Goal: Task Accomplishment & Management: Use online tool/utility

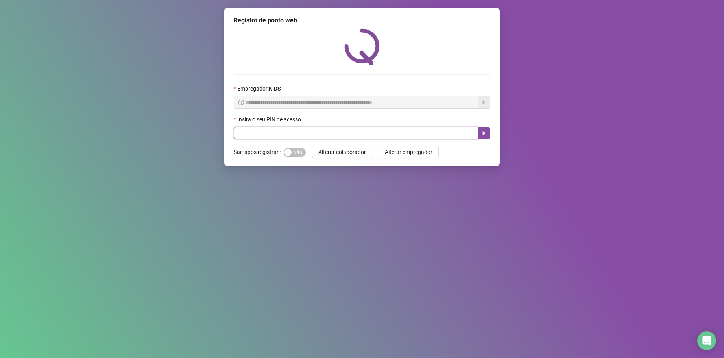
click at [258, 136] on input "text" at bounding box center [356, 133] width 244 height 13
click at [237, 135] on input "text" at bounding box center [356, 133] width 244 height 13
type input "*****"
click at [486, 130] on icon "caret-right" at bounding box center [484, 133] width 6 height 6
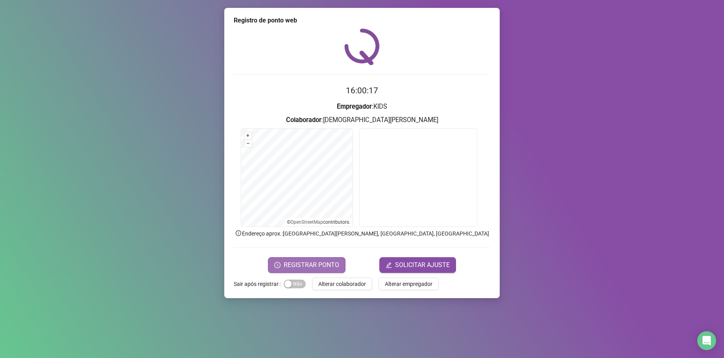
click at [298, 263] on span "REGISTRAR PONTO" at bounding box center [312, 264] width 56 height 9
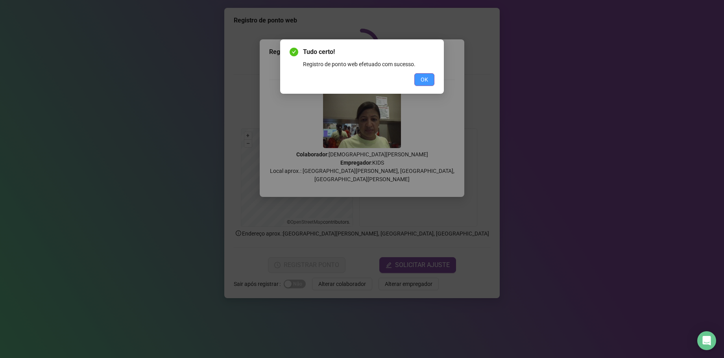
drag, startPoint x: 421, startPoint y: 83, endPoint x: 426, endPoint y: 79, distance: 7.3
click at [422, 83] on span "OK" at bounding box center [424, 79] width 7 height 9
click at [426, 79] on span "OK" at bounding box center [424, 79] width 7 height 9
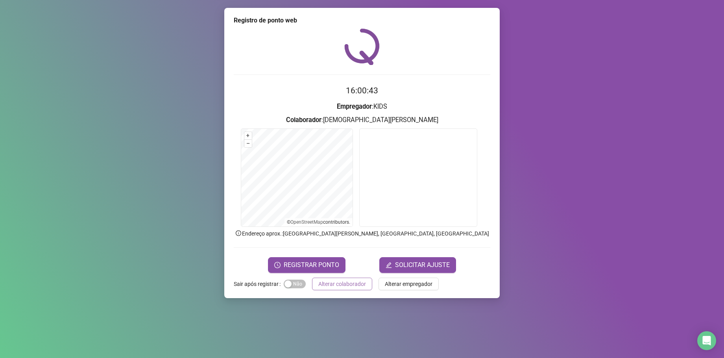
click at [357, 281] on span "Alterar colaborador" at bounding box center [342, 284] width 48 height 9
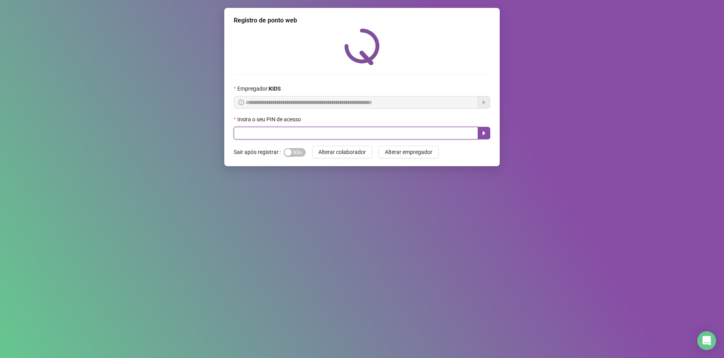
click at [285, 132] on input "text" at bounding box center [356, 133] width 244 height 13
type input "*****"
click at [488, 134] on button "button" at bounding box center [484, 133] width 13 height 13
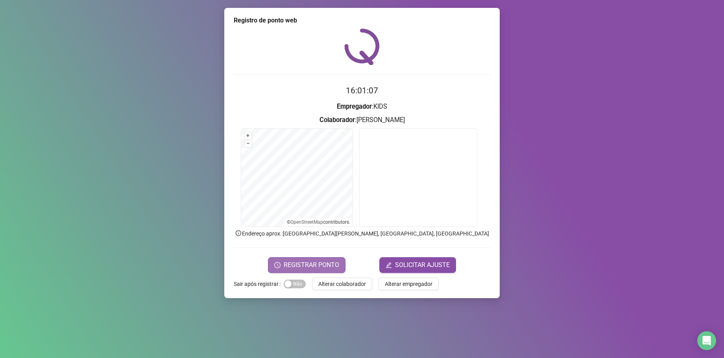
click at [302, 263] on span "REGISTRAR PONTO" at bounding box center [312, 264] width 56 height 9
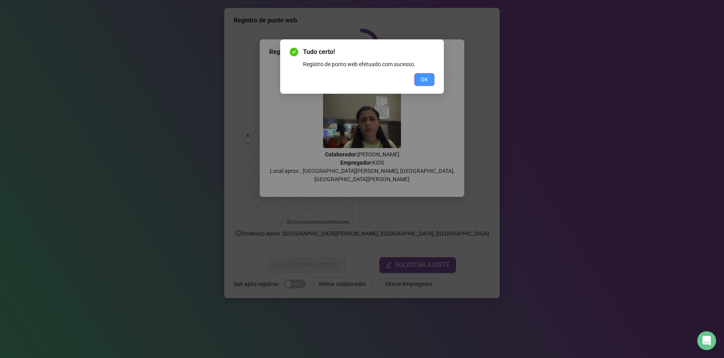
click at [420, 80] on button "OK" at bounding box center [425, 79] width 20 height 13
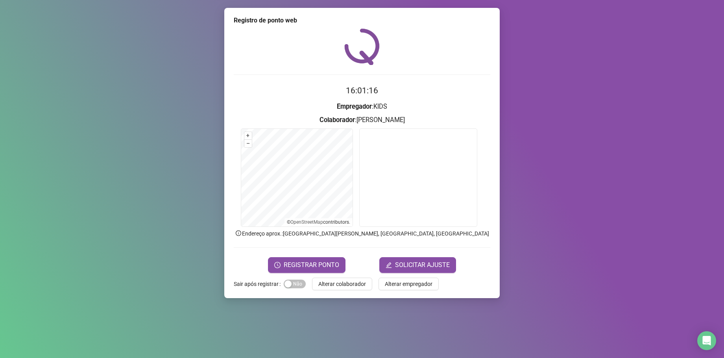
drag, startPoint x: 325, startPoint y: 283, endPoint x: 281, endPoint y: 184, distance: 107.9
click at [325, 283] on span "Alterar colaborador" at bounding box center [342, 284] width 48 height 9
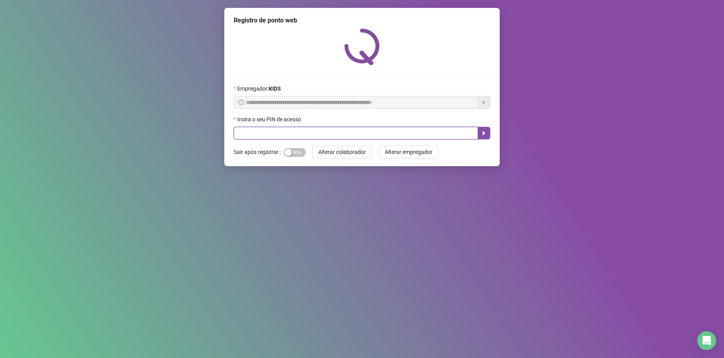
click at [291, 130] on input "text" at bounding box center [356, 133] width 244 height 13
type input "*****"
click at [483, 134] on icon "caret-right" at bounding box center [484, 133] width 6 height 6
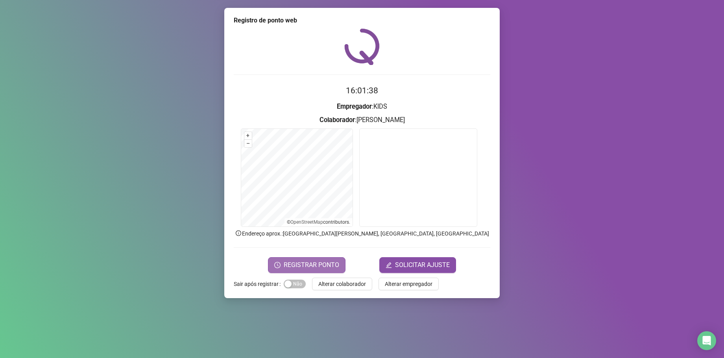
click at [312, 263] on span "REGISTRAR PONTO" at bounding box center [312, 264] width 56 height 9
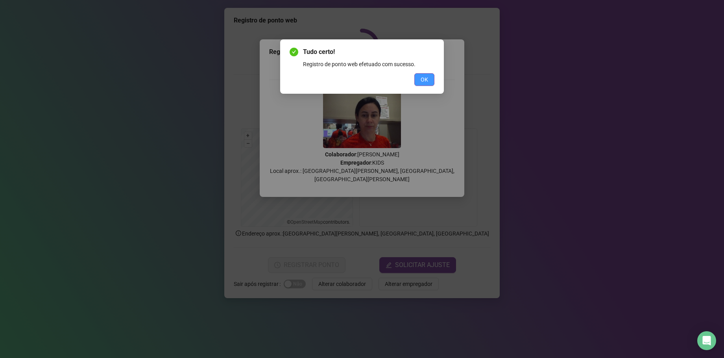
click at [421, 79] on span "OK" at bounding box center [424, 79] width 7 height 9
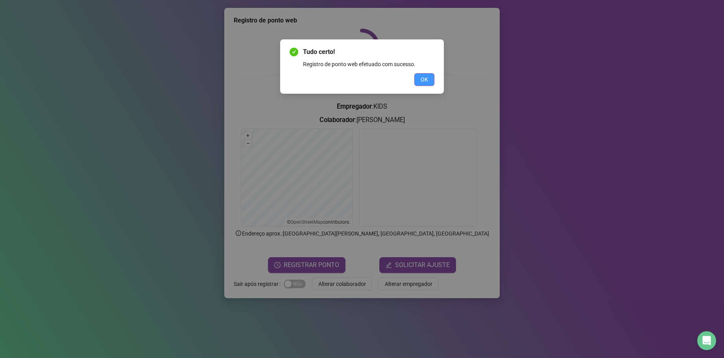
click at [427, 78] on span "OK" at bounding box center [424, 79] width 7 height 9
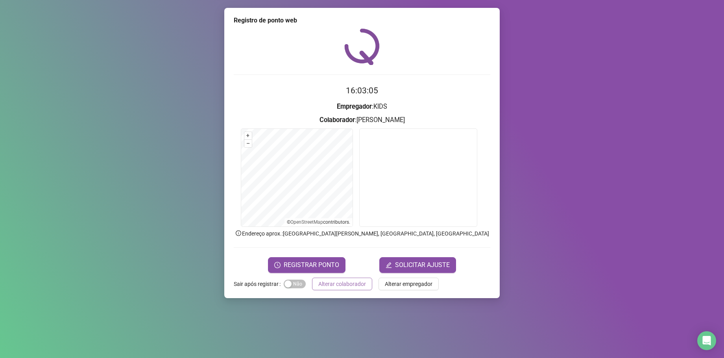
click at [341, 280] on span "Alterar colaborador" at bounding box center [342, 284] width 48 height 9
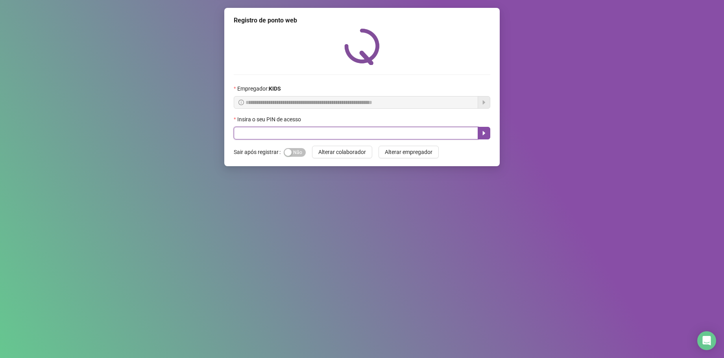
click at [269, 139] on input "text" at bounding box center [356, 133] width 244 height 13
type input "*****"
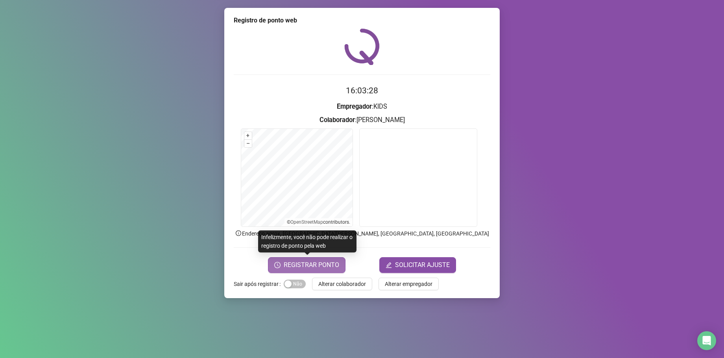
click at [306, 261] on span "REGISTRAR PONTO" at bounding box center [312, 264] width 56 height 9
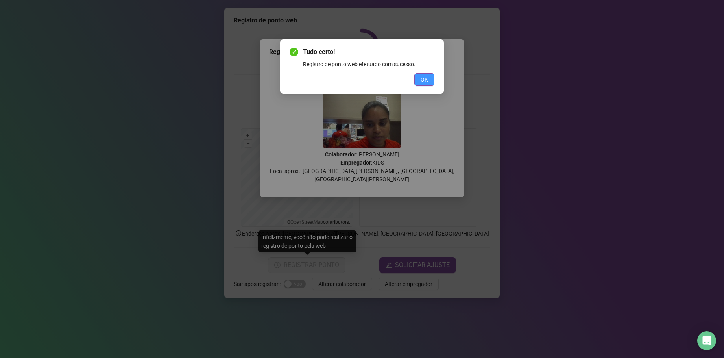
click at [422, 79] on span "OK" at bounding box center [424, 79] width 7 height 9
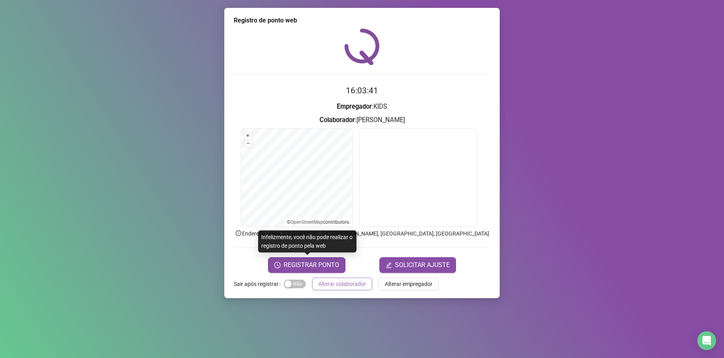
click at [346, 281] on span "Alterar colaborador" at bounding box center [342, 284] width 48 height 9
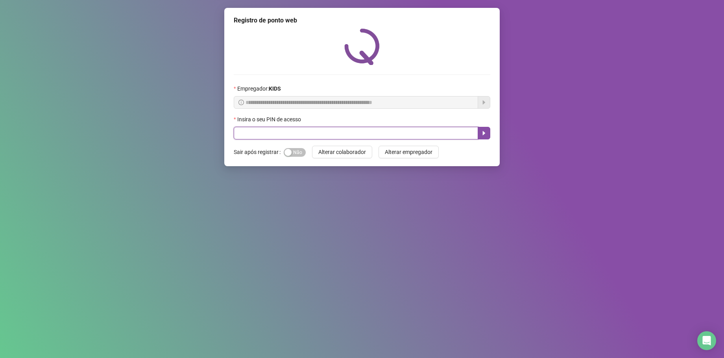
click at [283, 132] on input "text" at bounding box center [356, 133] width 244 height 13
type input "*****"
click at [484, 130] on icon "caret-right" at bounding box center [484, 133] width 6 height 6
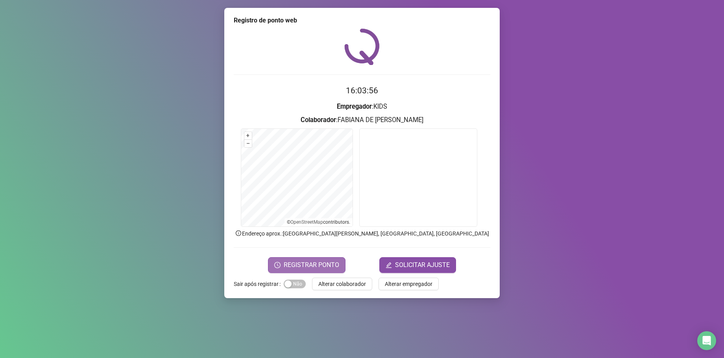
click at [323, 264] on span "REGISTRAR PONTO" at bounding box center [312, 264] width 56 height 9
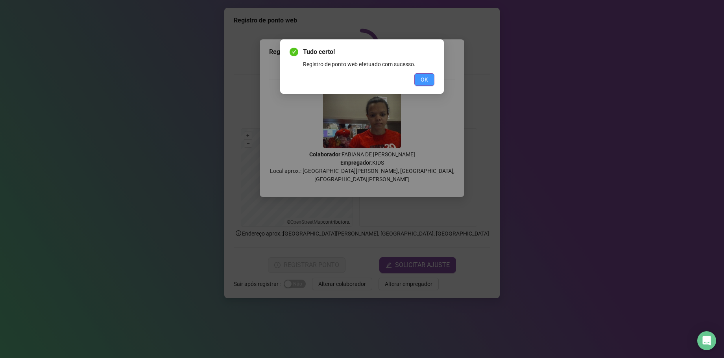
click at [424, 75] on button "OK" at bounding box center [425, 79] width 20 height 13
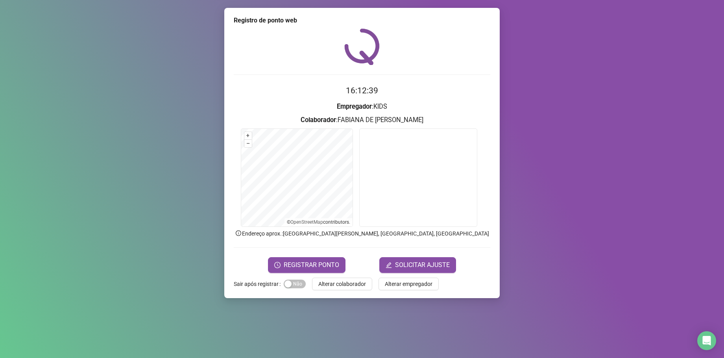
drag, startPoint x: 341, startPoint y: 280, endPoint x: 337, endPoint y: 277, distance: 5.0
click at [341, 280] on span "Alterar colaborador" at bounding box center [342, 284] width 48 height 9
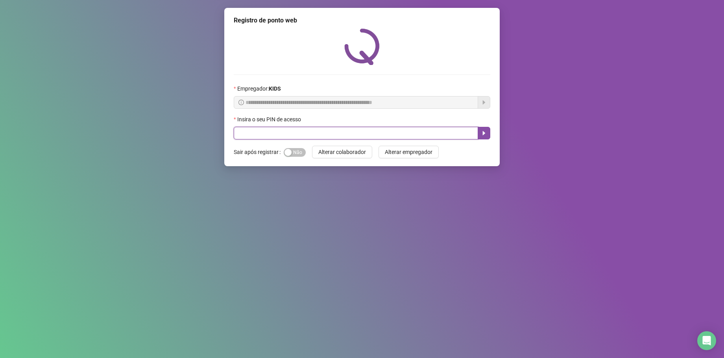
click at [248, 134] on input "text" at bounding box center [356, 133] width 244 height 13
type input "*****"
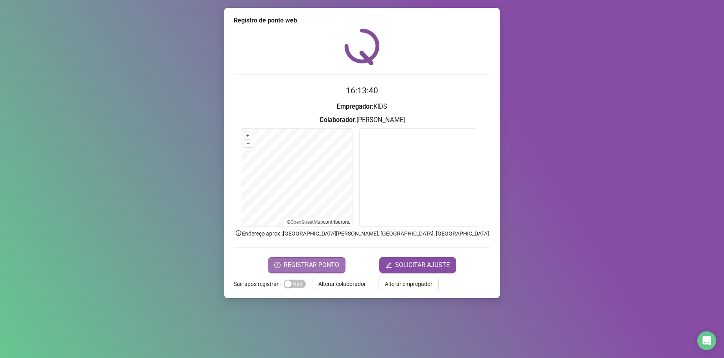
click at [305, 266] on span "REGISTRAR PONTO" at bounding box center [312, 264] width 56 height 9
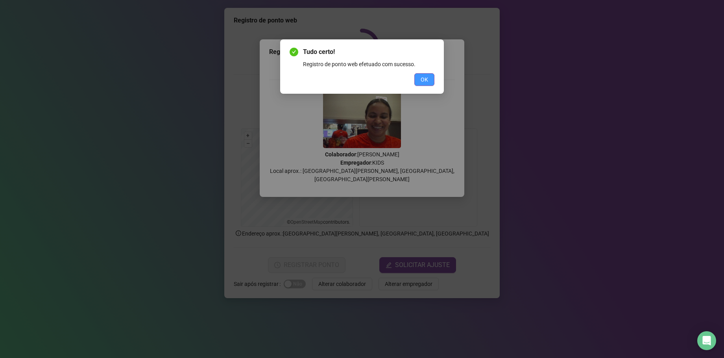
click at [433, 79] on button "OK" at bounding box center [425, 79] width 20 height 13
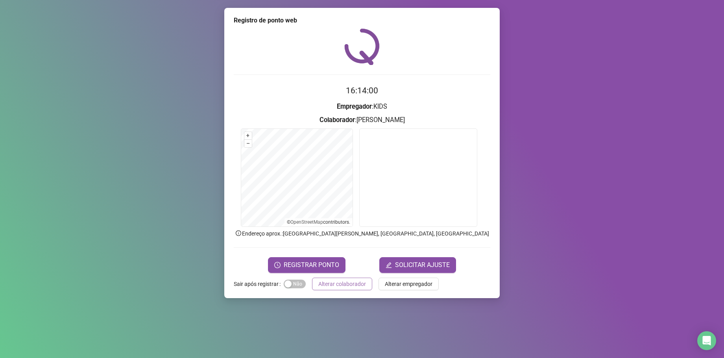
click at [341, 283] on span "Alterar colaborador" at bounding box center [342, 284] width 48 height 9
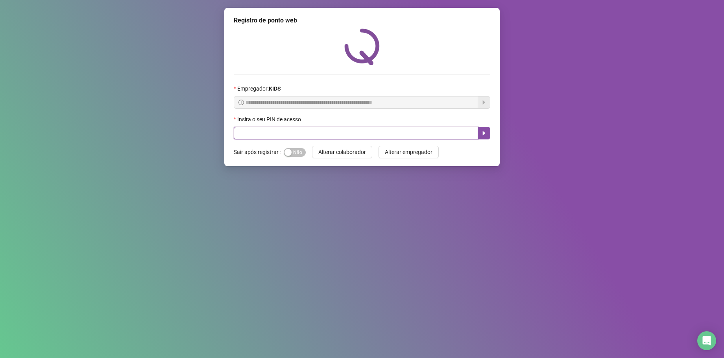
click at [268, 132] on input "text" at bounding box center [356, 133] width 244 height 13
type input "*****"
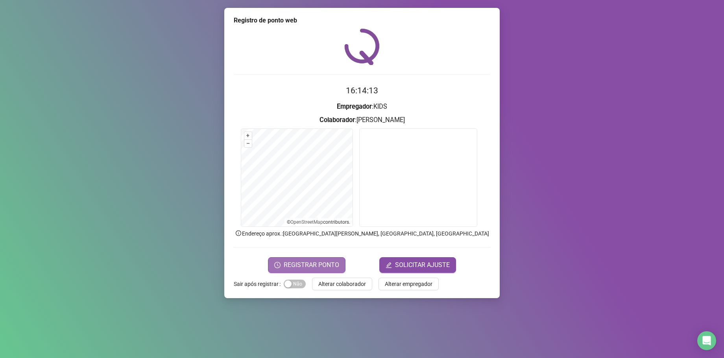
click at [304, 263] on span "REGISTRAR PONTO" at bounding box center [312, 264] width 56 height 9
